Goal: Task Accomplishment & Management: Use online tool/utility

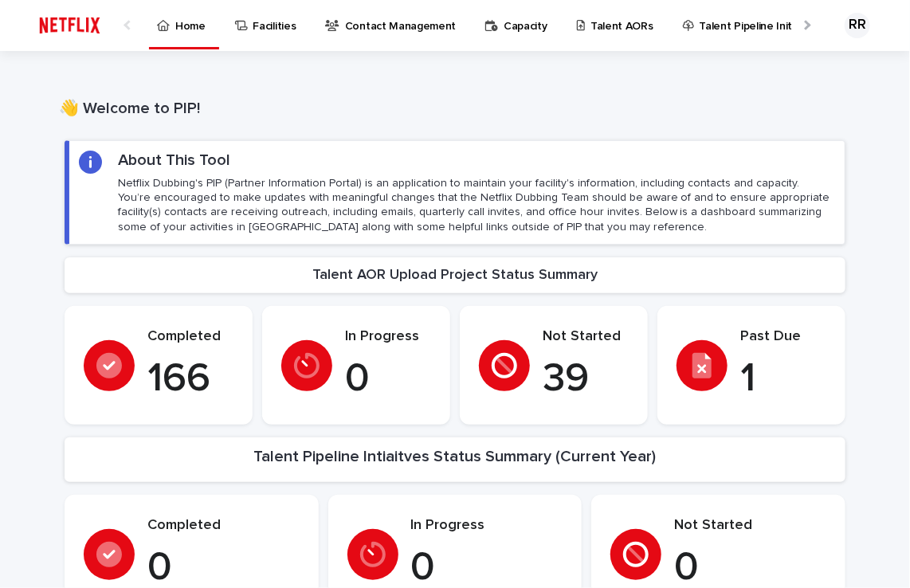
click at [591, 24] on p "Talent AORs" at bounding box center [622, 16] width 63 height 33
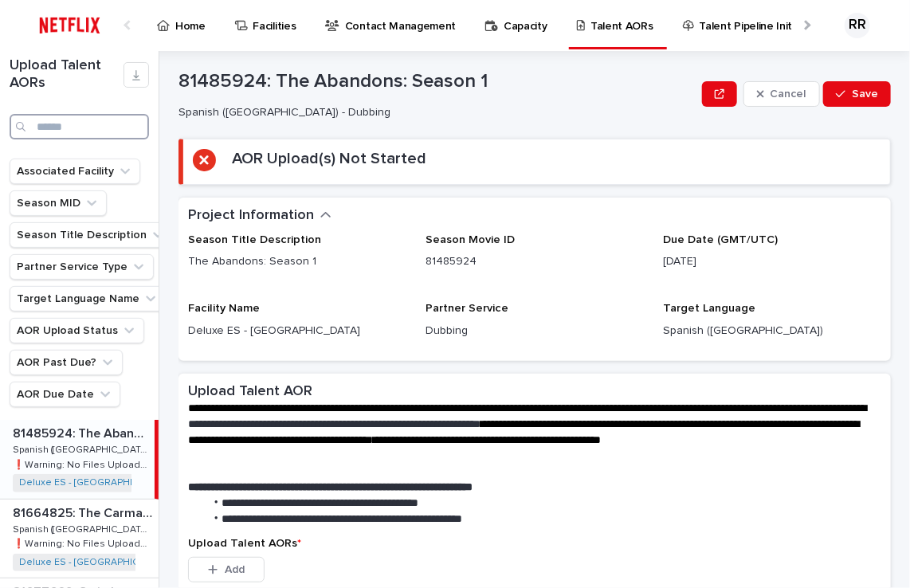
click at [45, 125] on input "Search" at bounding box center [80, 127] width 140 height 26
type input "****"
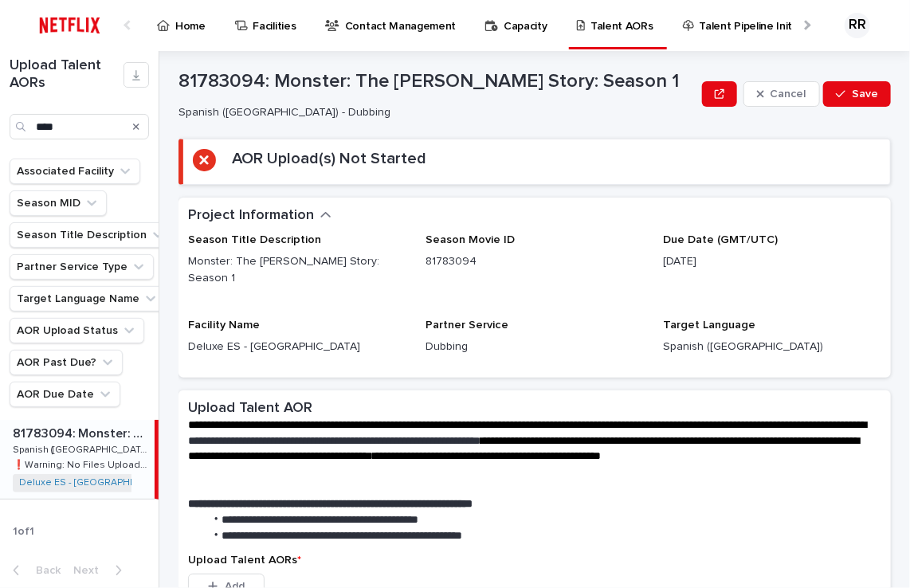
click at [56, 450] on p "Spanish ([GEOGRAPHIC_DATA]) - Dubbing" at bounding box center [82, 449] width 139 height 14
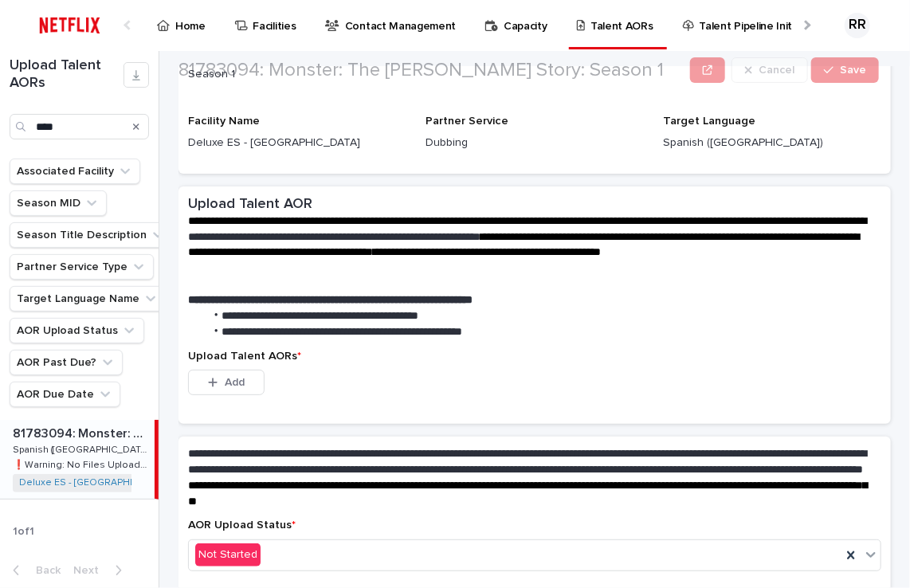
scroll to position [239, 0]
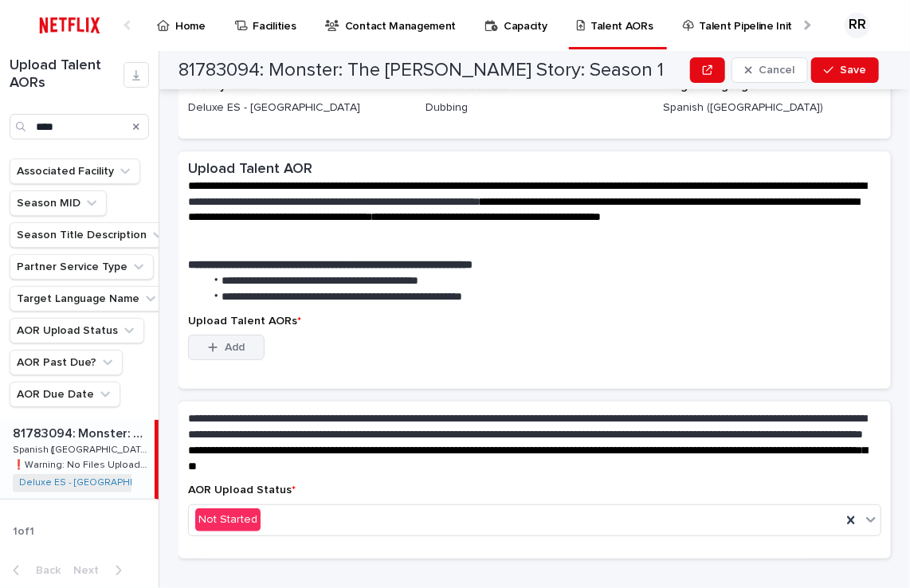
click at [217, 342] on icon "button" at bounding box center [213, 347] width 10 height 11
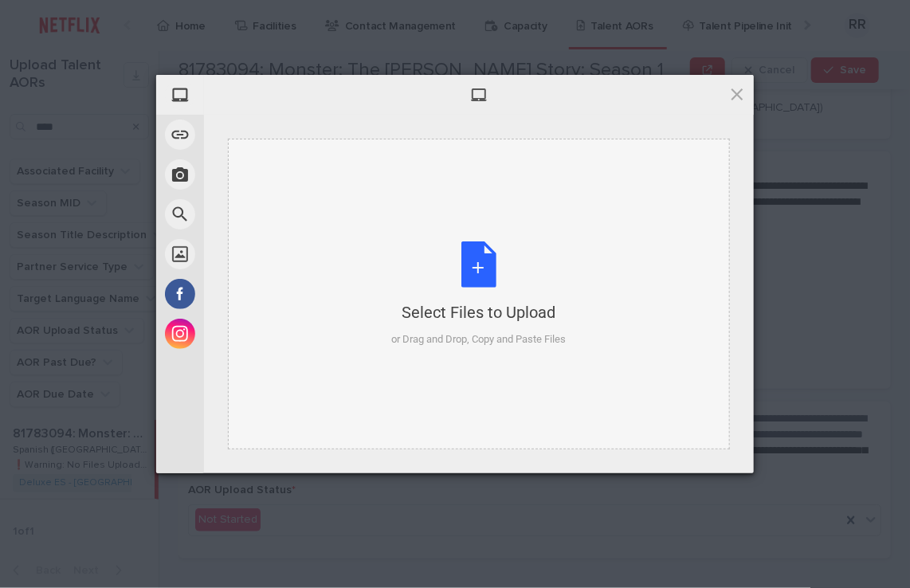
click at [484, 264] on div "Select Files to Upload or Drag and Drop, Copy and Paste Files" at bounding box center [479, 295] width 175 height 106
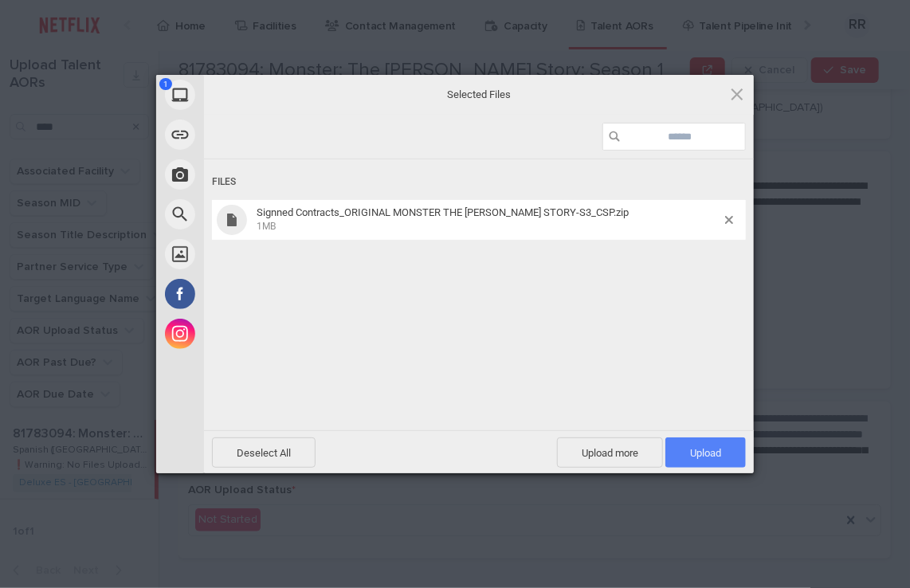
click at [686, 448] on span "Upload 1" at bounding box center [706, 453] width 81 height 30
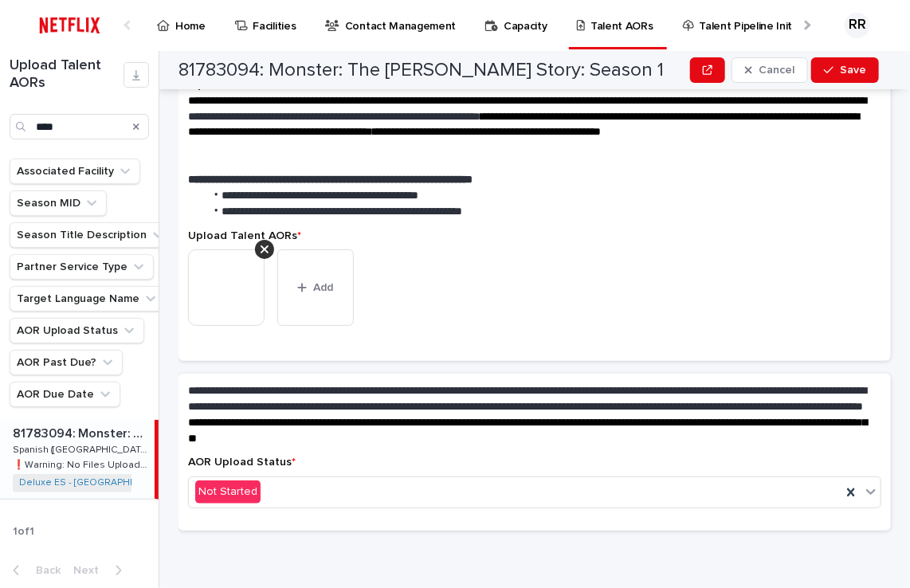
scroll to position [238, 0]
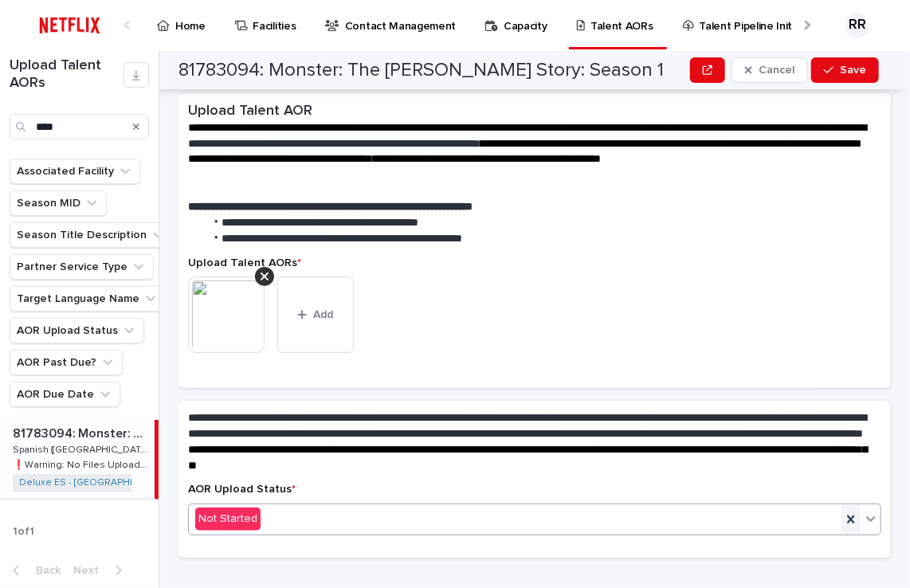
click at [846, 512] on icon at bounding box center [851, 520] width 16 height 16
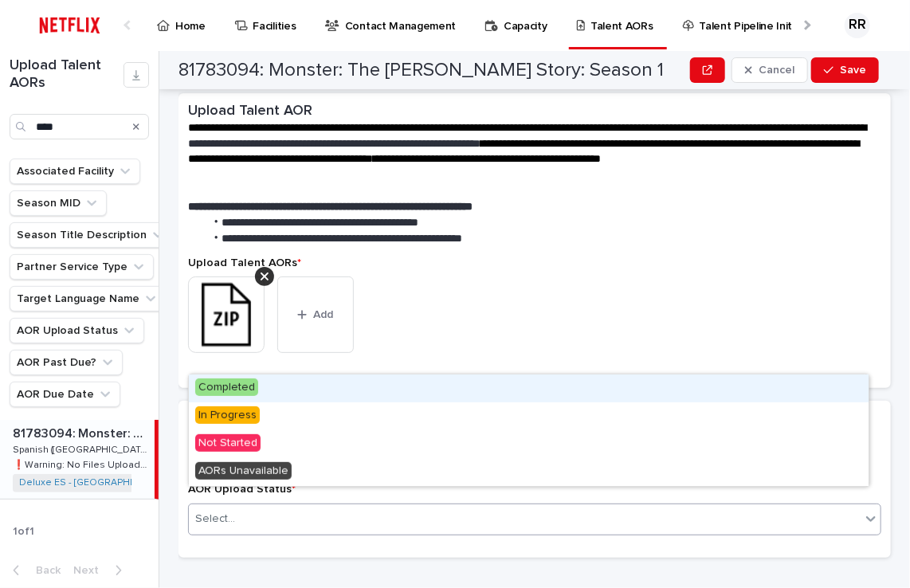
click at [863, 511] on icon at bounding box center [871, 519] width 16 height 16
click at [234, 387] on span "Completed" at bounding box center [226, 388] width 63 height 18
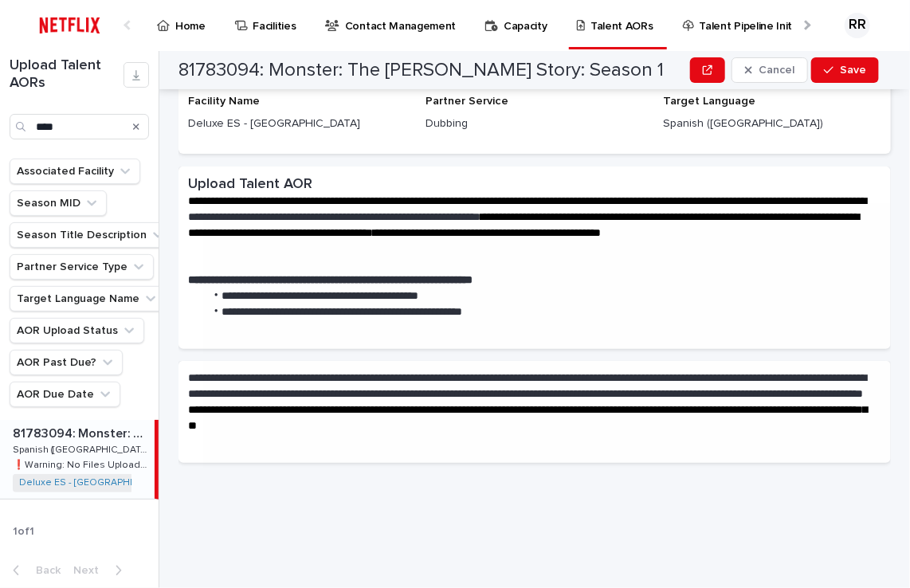
scroll to position [0, 0]
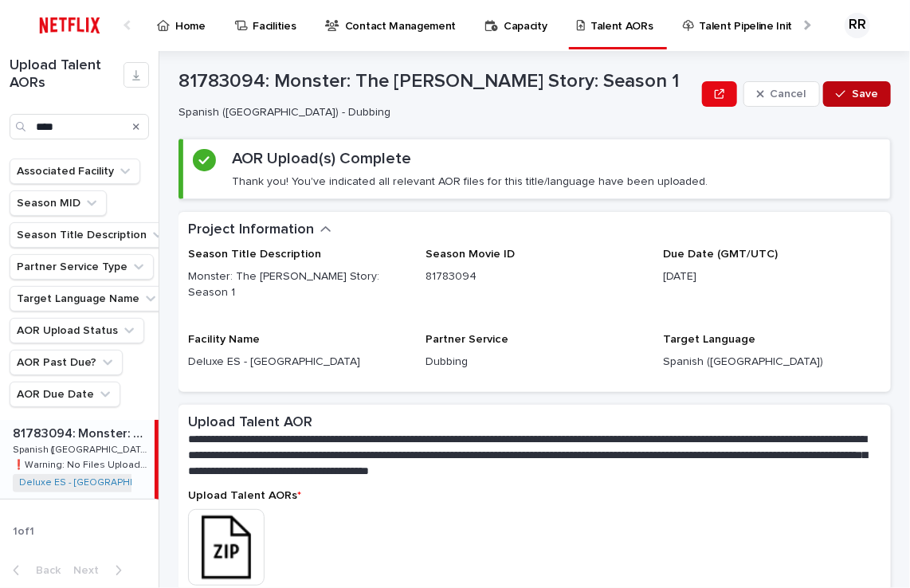
click at [852, 92] on span "Save" at bounding box center [865, 93] width 26 height 11
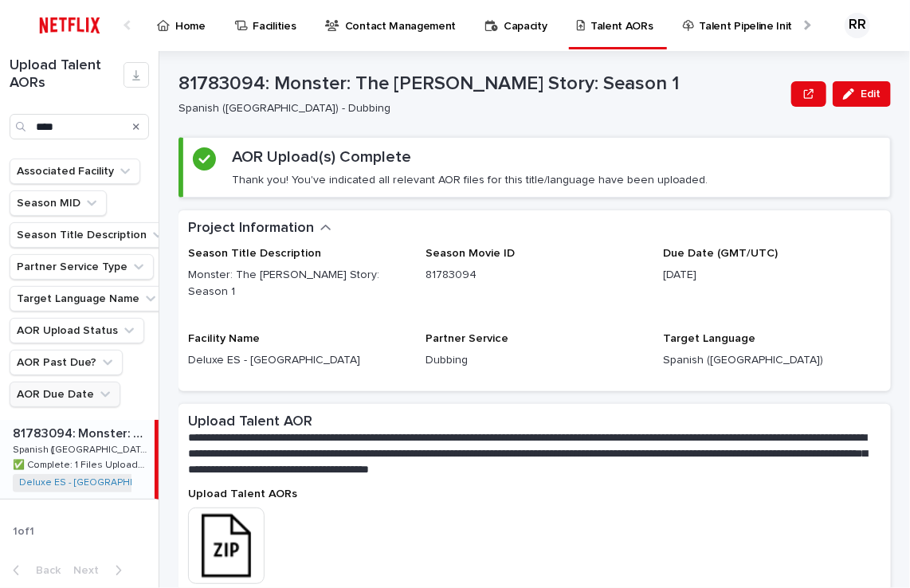
click at [45, 391] on button "AOR Due Date" at bounding box center [65, 395] width 111 height 26
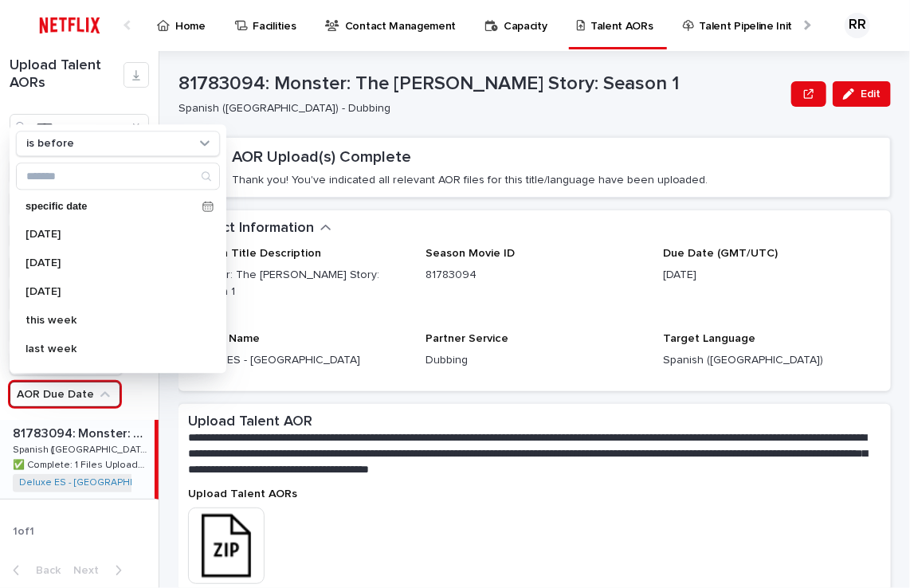
click at [317, 509] on div "This file cannot be opened Download File" at bounding box center [535, 548] width 694 height 80
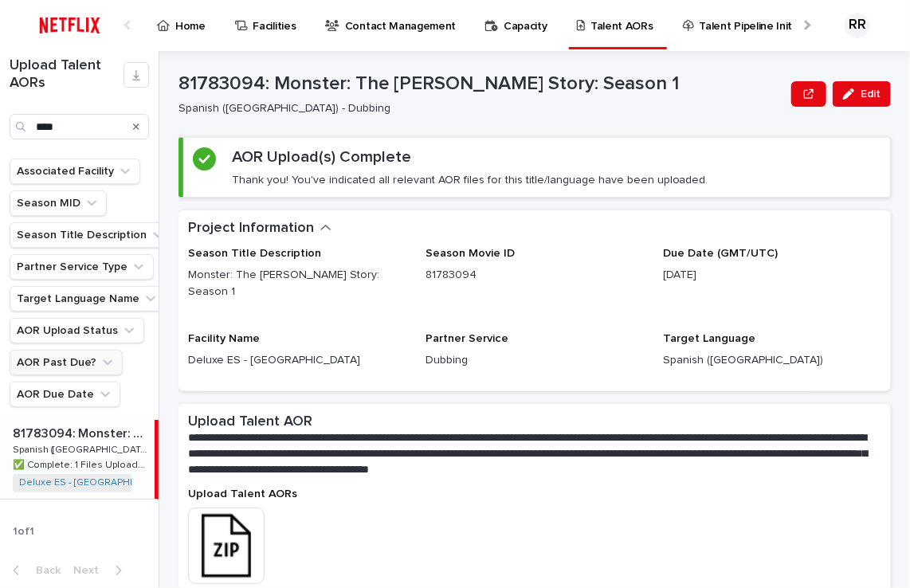
click at [65, 359] on button "AOR Past Due?" at bounding box center [66, 363] width 113 height 26
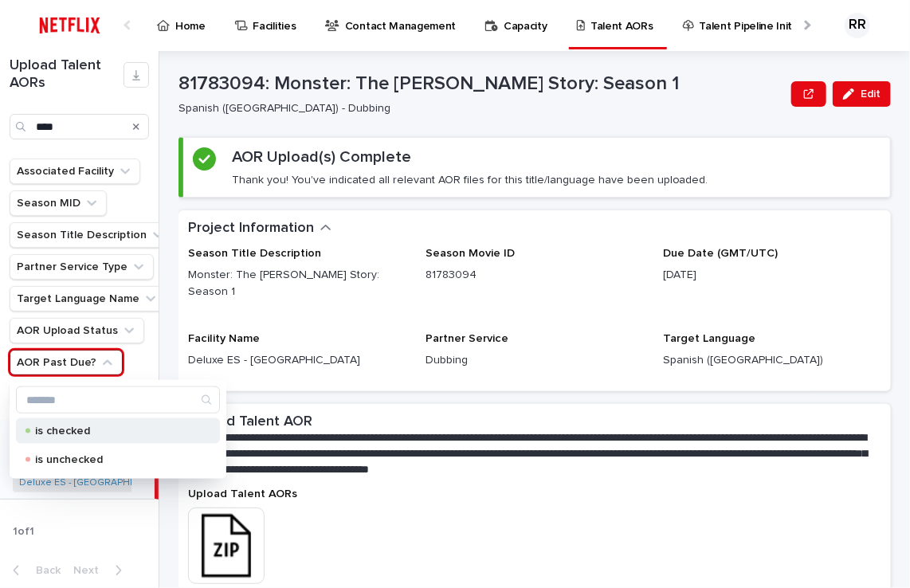
click at [45, 426] on p "is checked" at bounding box center [114, 431] width 159 height 11
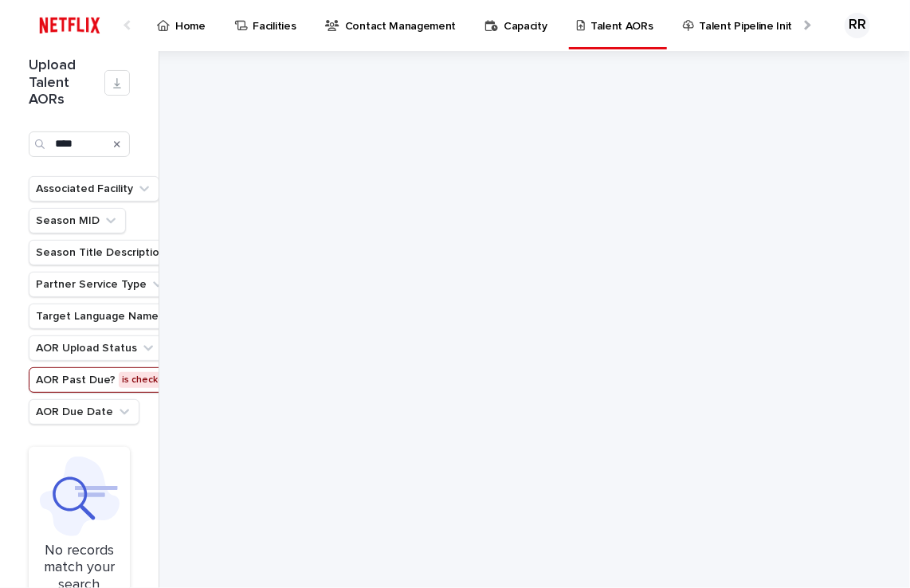
click at [114, 378] on button "AOR Past Due? is checked" at bounding box center [112, 380] width 167 height 26
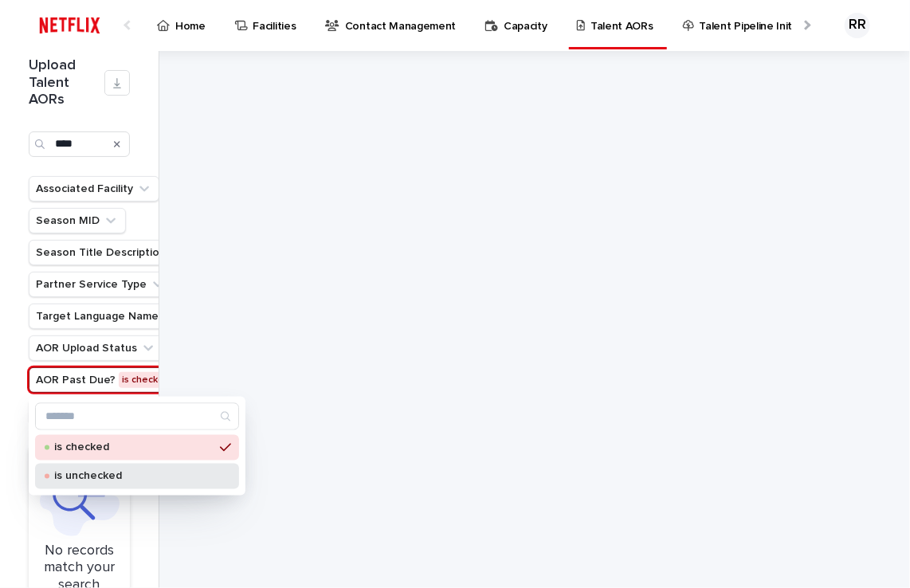
click at [94, 479] on p "is unchecked" at bounding box center [133, 476] width 159 height 11
